Goal: Transaction & Acquisition: Obtain resource

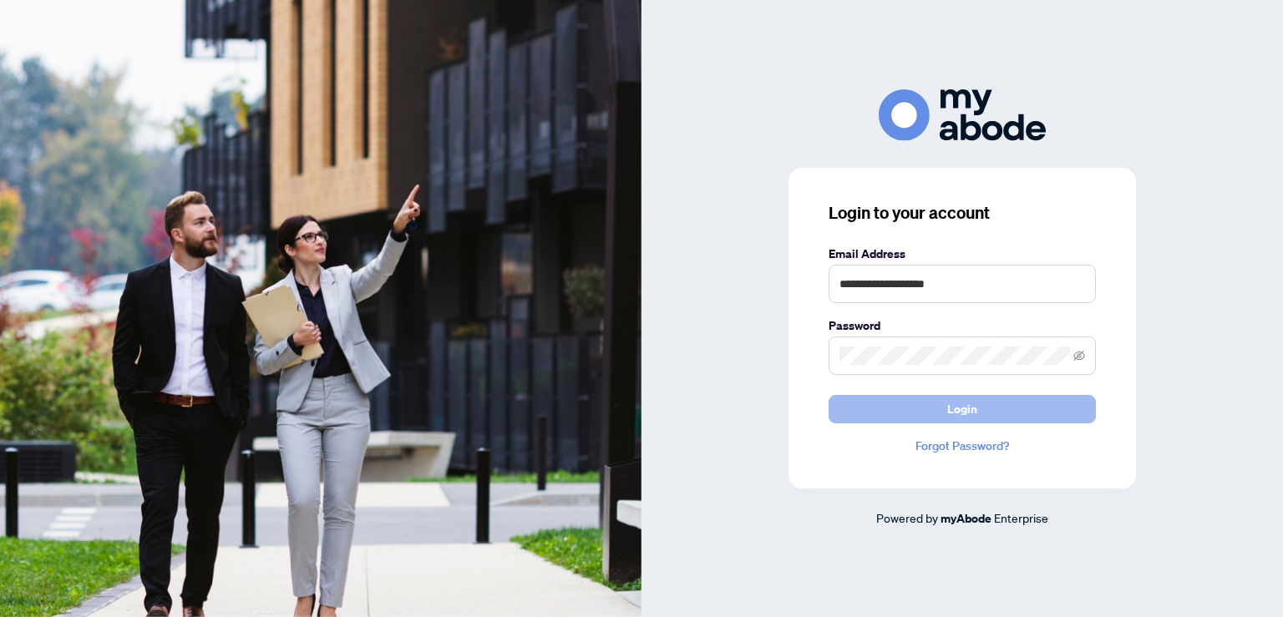
click at [1004, 421] on button "Login" at bounding box center [961, 409] width 267 height 28
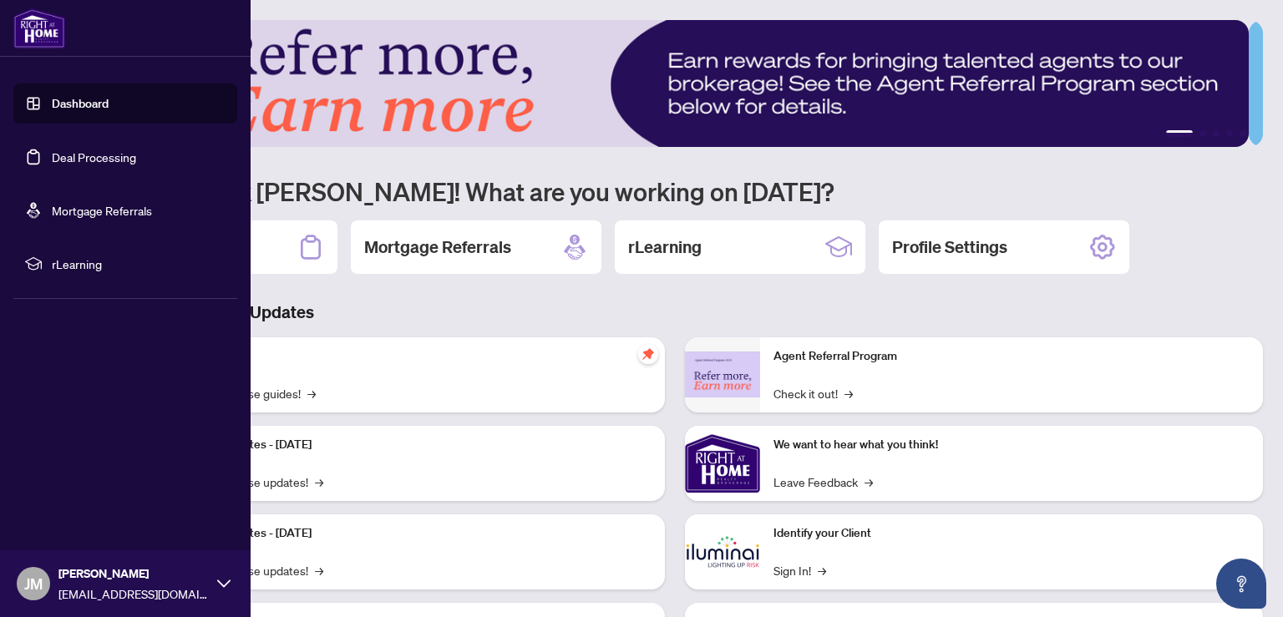
click at [58, 157] on link "Deal Processing" at bounding box center [94, 156] width 84 height 15
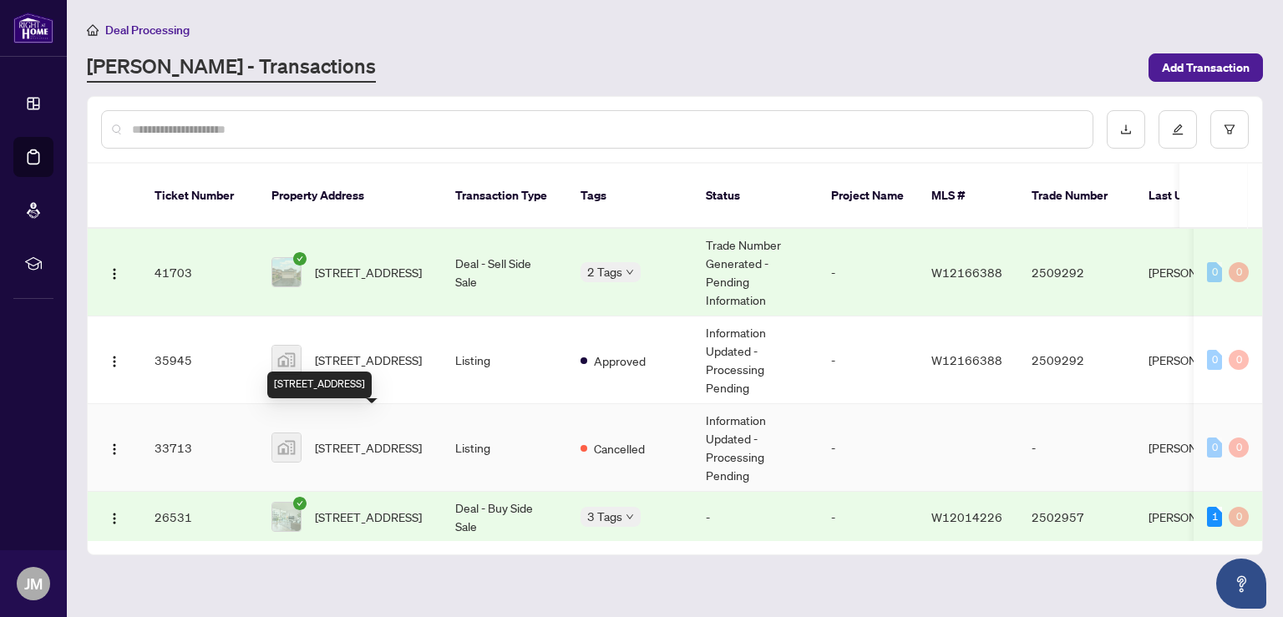
click at [402, 438] on span "[STREET_ADDRESS]" at bounding box center [368, 447] width 107 height 18
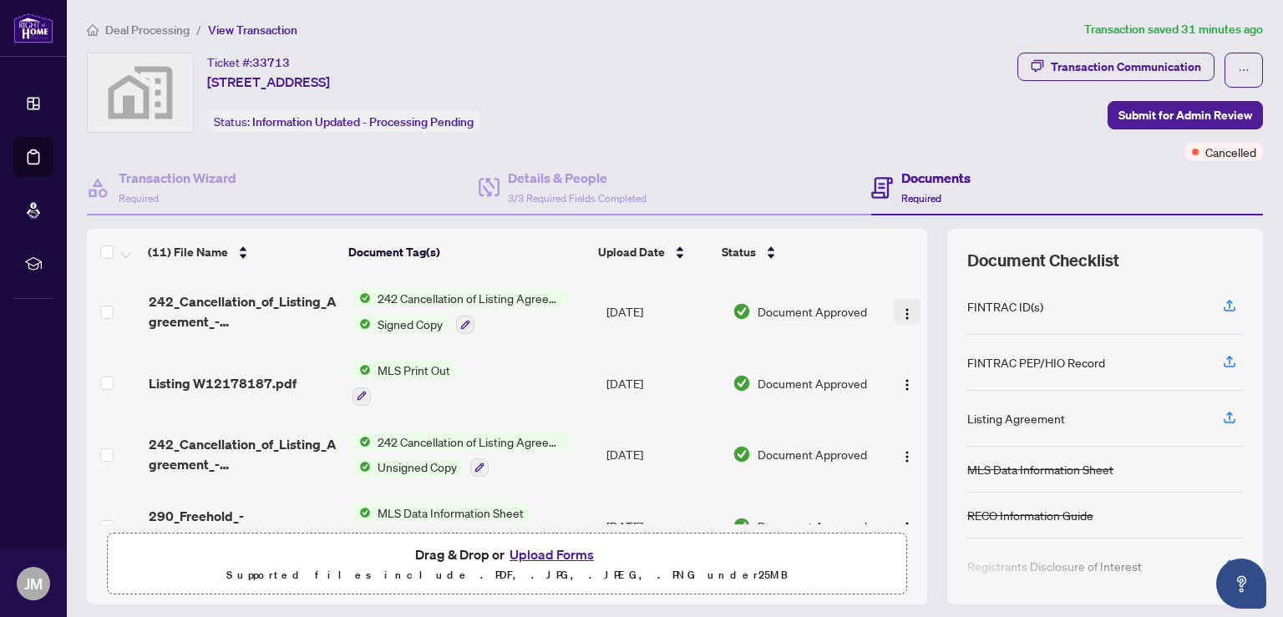
click at [900, 315] on img "button" at bounding box center [906, 313] width 13 height 13
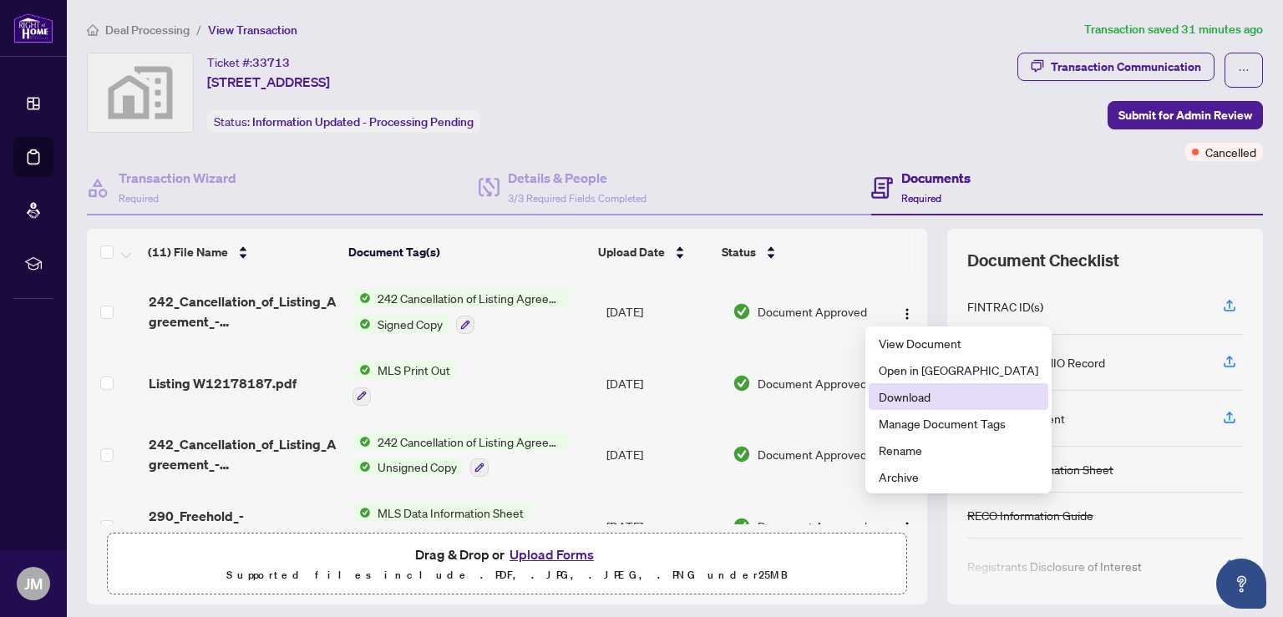
click at [950, 403] on span "Download" at bounding box center [959, 396] width 160 height 18
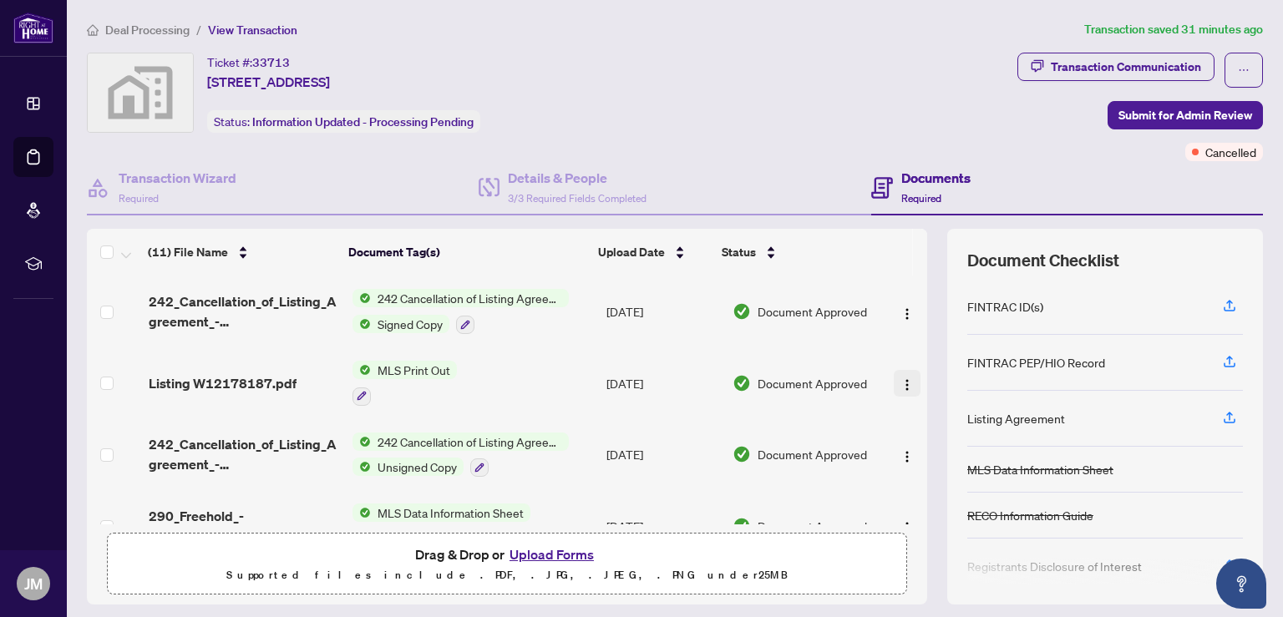
click at [900, 374] on span "button" at bounding box center [906, 383] width 13 height 18
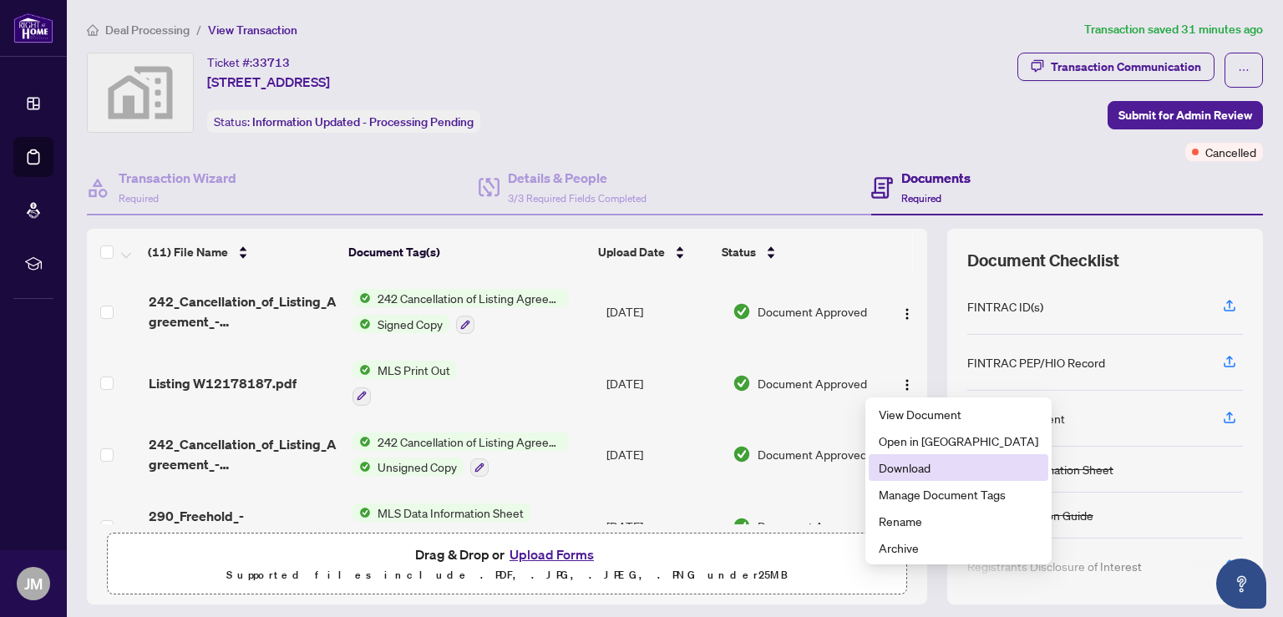
click at [883, 469] on span "Download" at bounding box center [959, 467] width 160 height 18
